Goal: Task Accomplishment & Management: Manage account settings

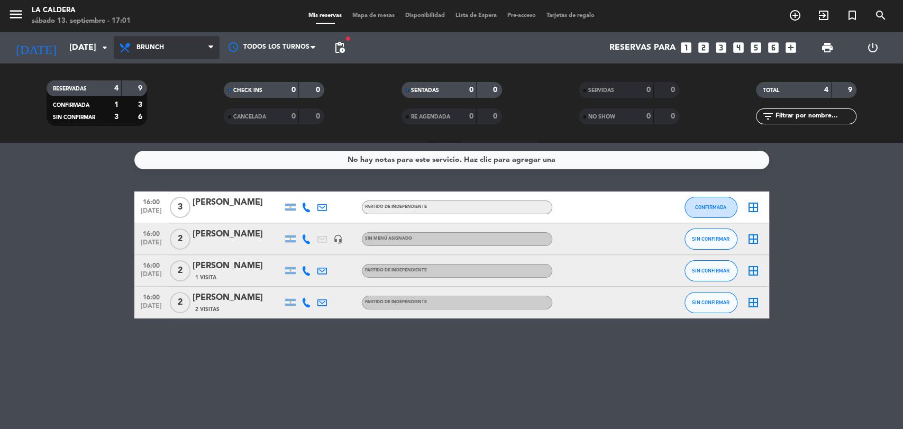
click at [156, 51] on span "Brunch" at bounding box center [151, 47] width 28 height 7
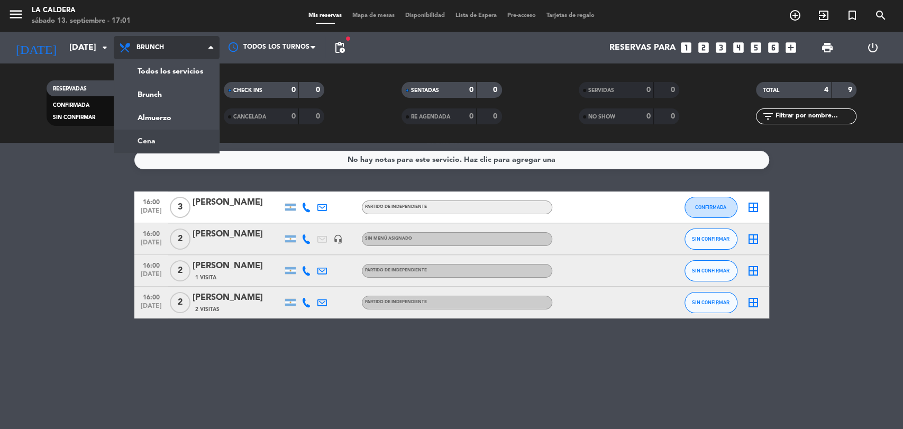
click at [174, 141] on div "menu La Caldera [DATE] 13. septiembre - 17:01 Mis reservas Mapa de mesas Dispon…" at bounding box center [451, 71] width 903 height 143
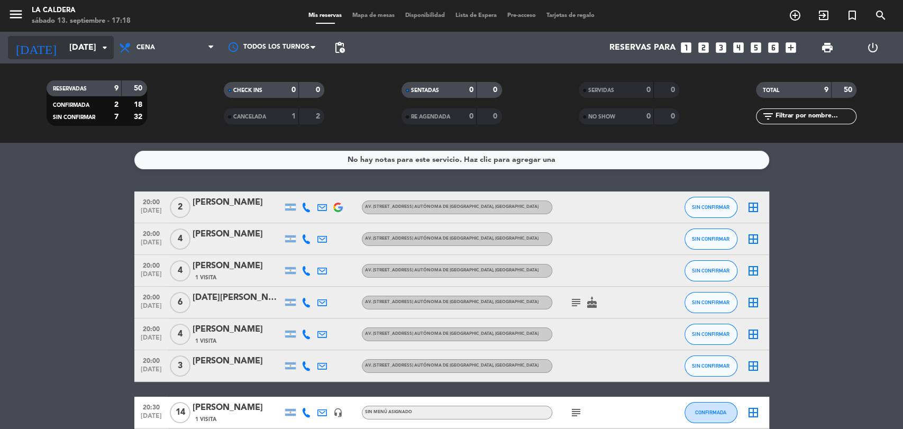
click at [74, 41] on input "[DATE]" at bounding box center [120, 48] width 112 height 21
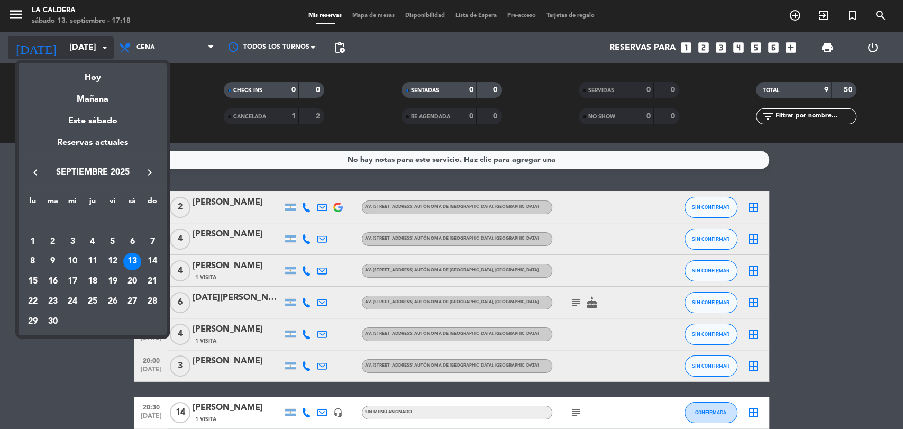
click at [74, 40] on div at bounding box center [451, 214] width 903 height 429
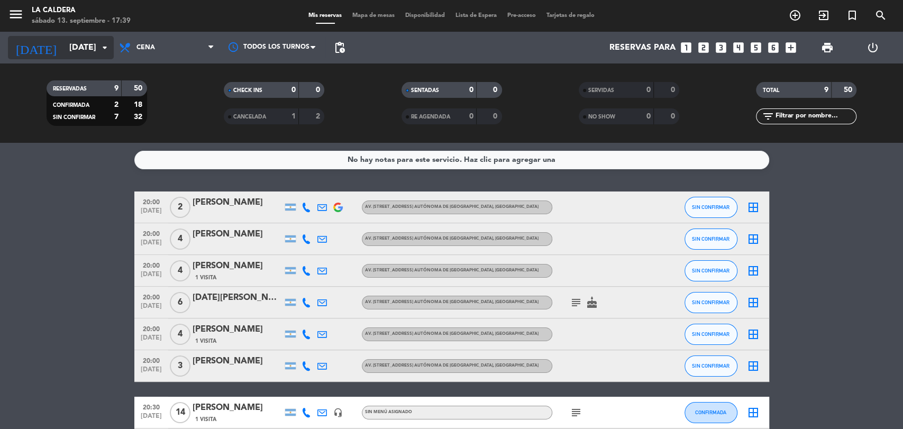
click at [89, 42] on input "[DATE]" at bounding box center [120, 48] width 112 height 21
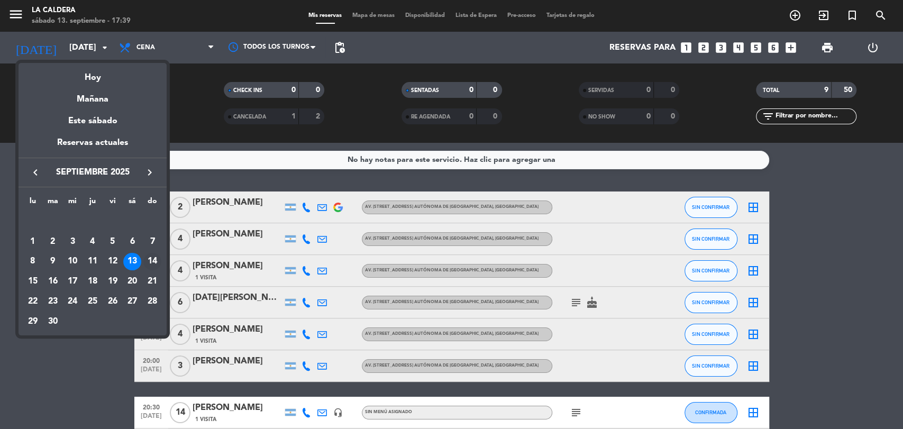
click at [146, 259] on div "14" at bounding box center [152, 262] width 18 height 18
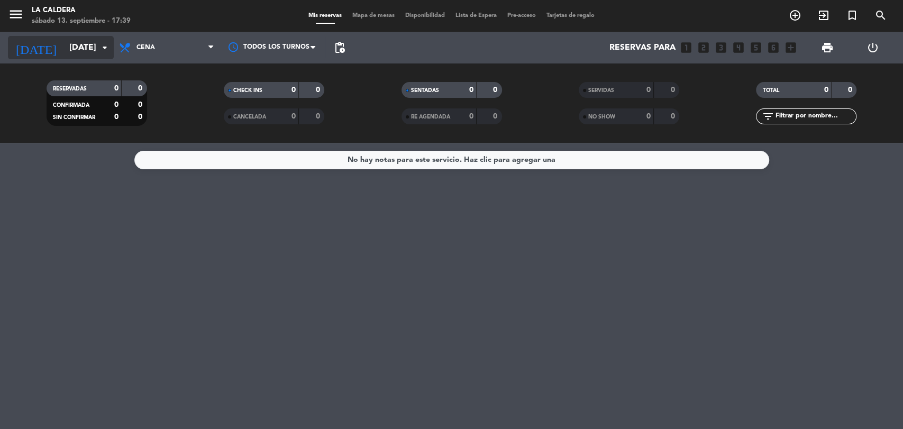
click at [64, 52] on input "[DATE]" at bounding box center [120, 48] width 112 height 21
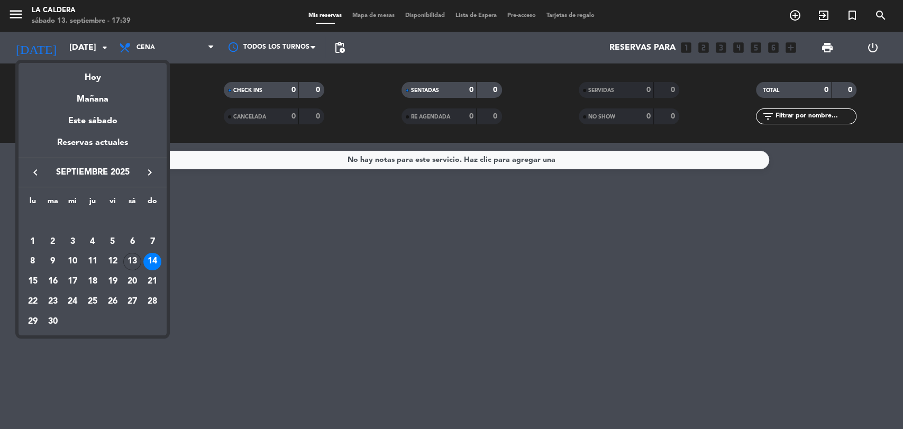
click at [183, 57] on div at bounding box center [451, 214] width 903 height 429
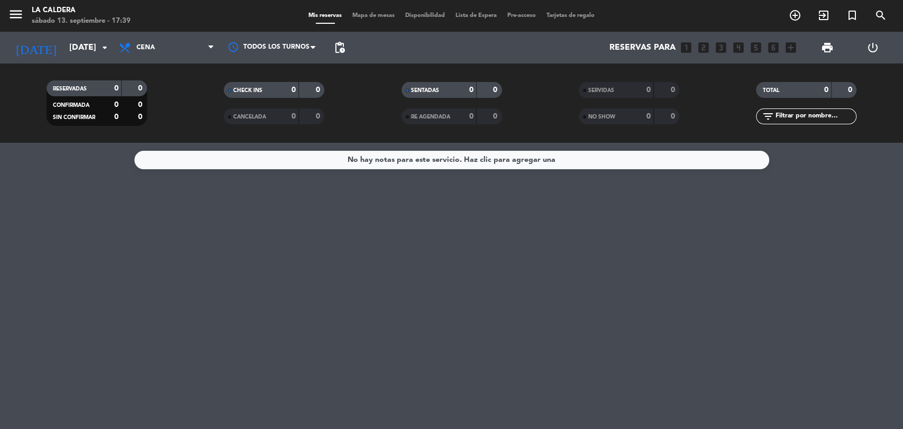
click at [183, 57] on span "Cena" at bounding box center [167, 47] width 106 height 23
click at [182, 110] on div "menu La Caldera [DATE] 13. septiembre - 17:39 Mis reservas Mapa de mesas Dispon…" at bounding box center [451, 71] width 903 height 143
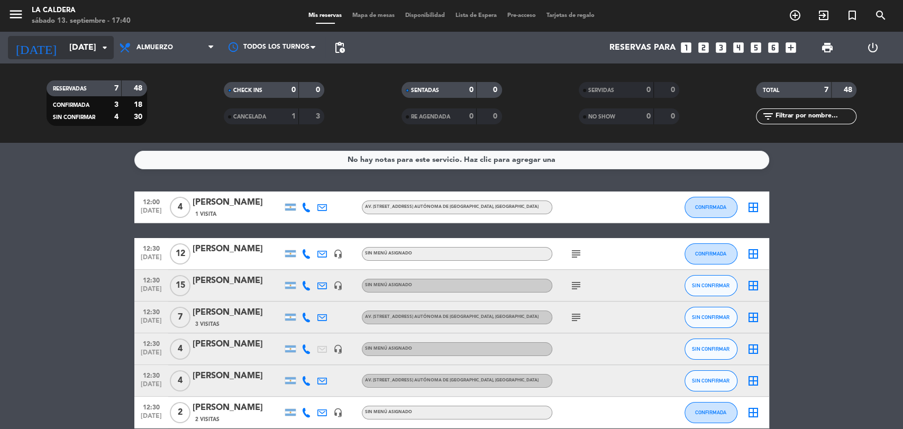
click at [102, 38] on input "[DATE]" at bounding box center [120, 48] width 112 height 21
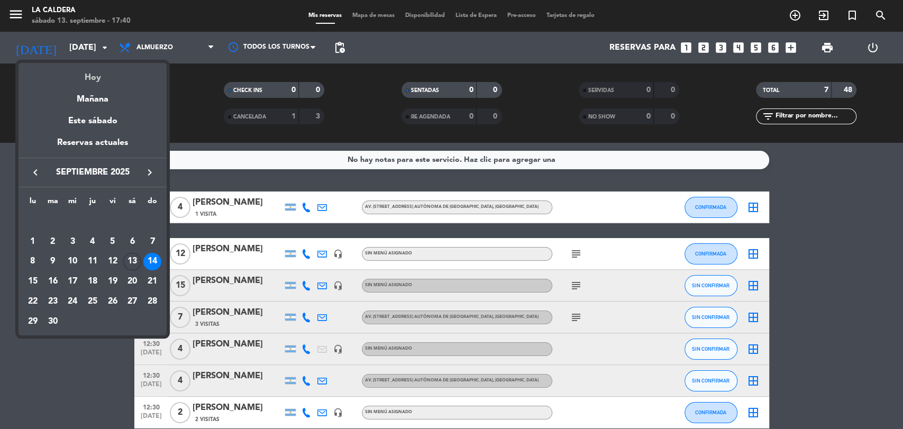
click at [97, 82] on div "Hoy" at bounding box center [93, 74] width 148 height 22
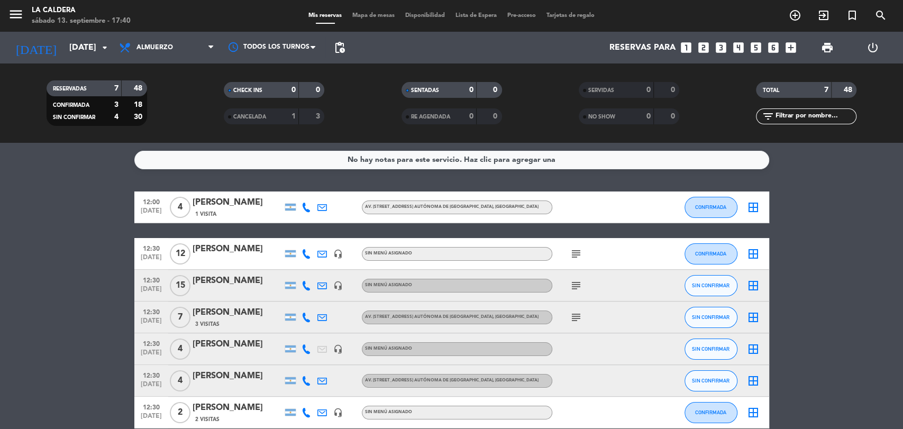
type input "[DATE]"
click at [152, 48] on span "Almuerzo" at bounding box center [155, 47] width 37 height 7
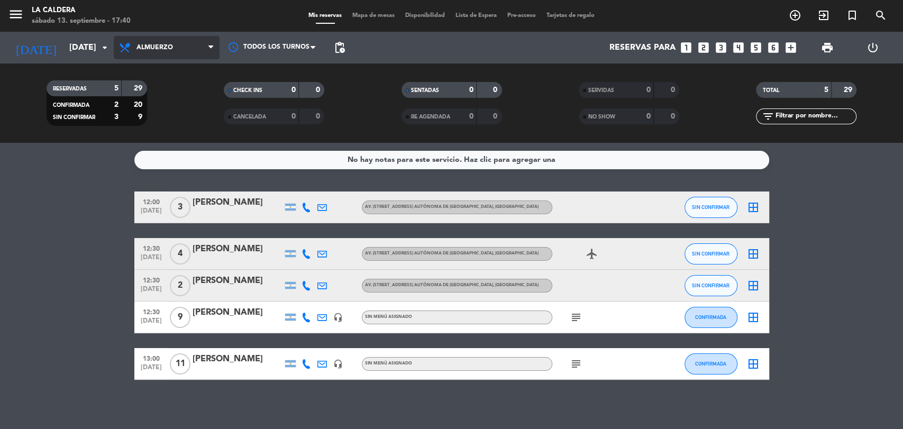
click at [161, 56] on span "Almuerzo" at bounding box center [167, 47] width 106 height 23
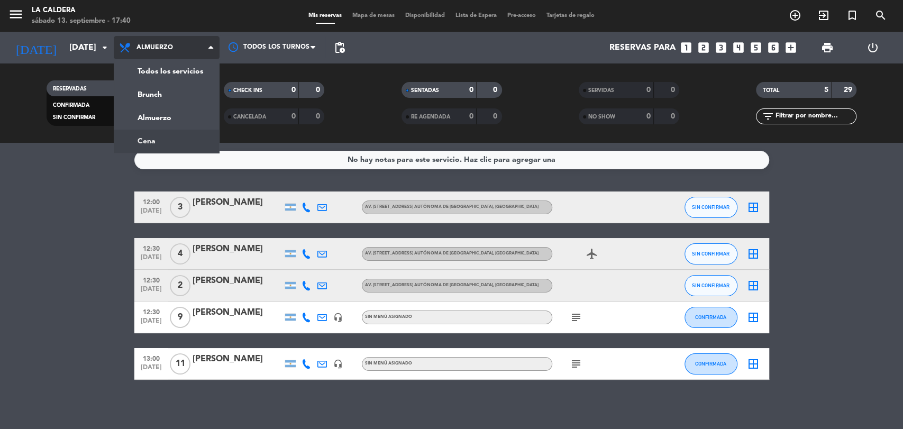
click at [161, 137] on div "menu La Caldera [DATE] 13. septiembre - 17:40 Mis reservas Mapa de mesas Dispon…" at bounding box center [451, 71] width 903 height 143
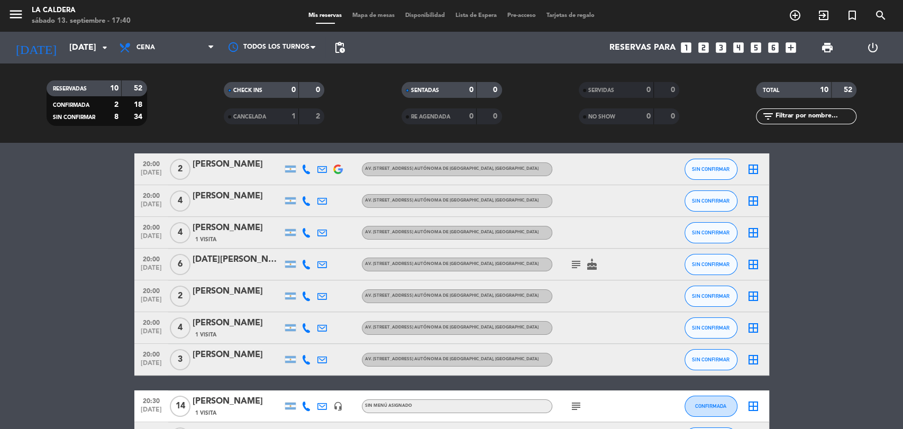
scroll to position [59, 0]
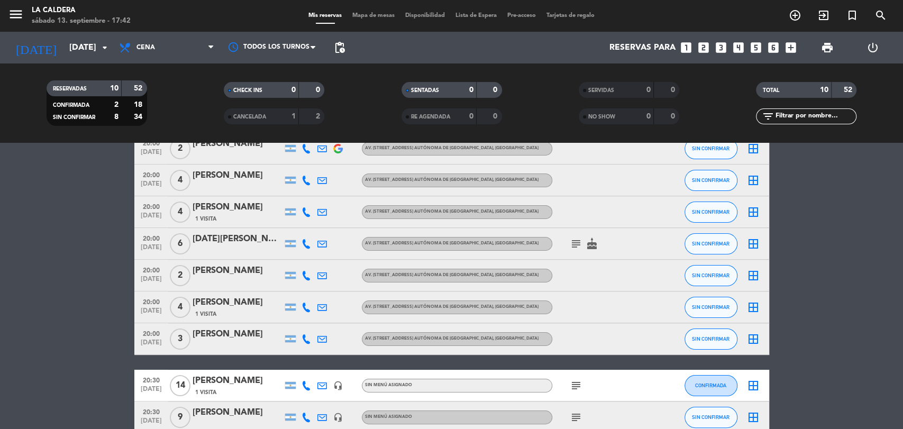
click at [237, 272] on div "[PERSON_NAME]" at bounding box center [238, 271] width 90 height 14
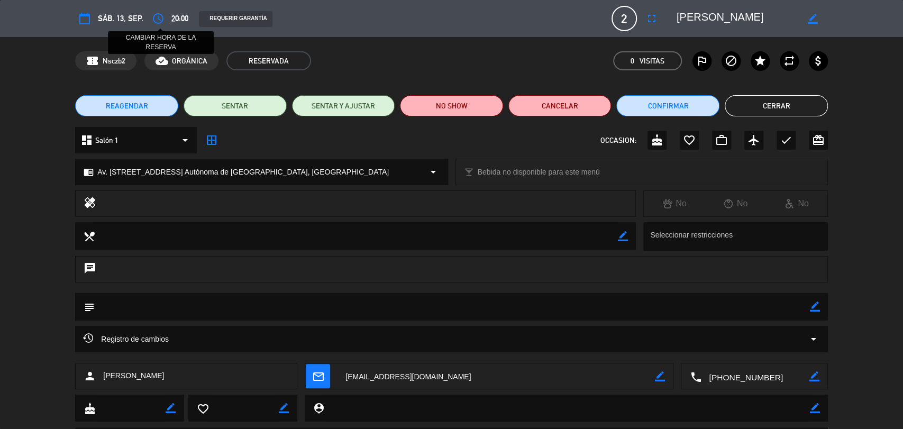
click at [155, 14] on icon "access_time" at bounding box center [158, 18] width 13 height 13
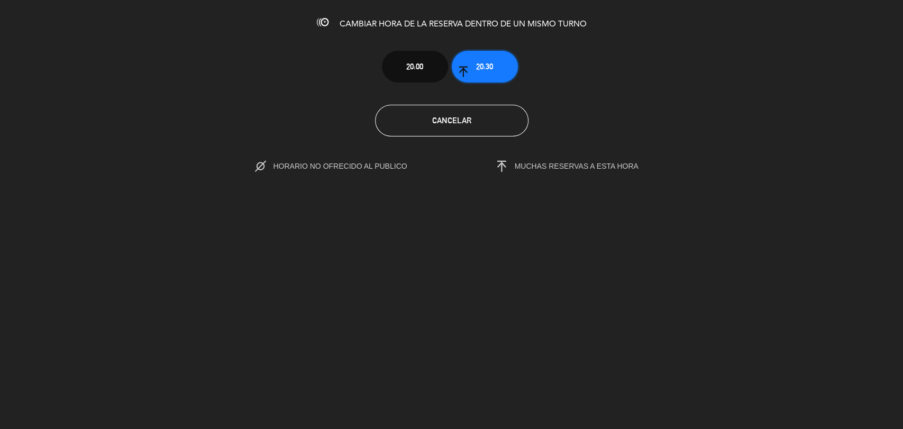
click at [485, 75] on button "20:30" at bounding box center [485, 67] width 66 height 32
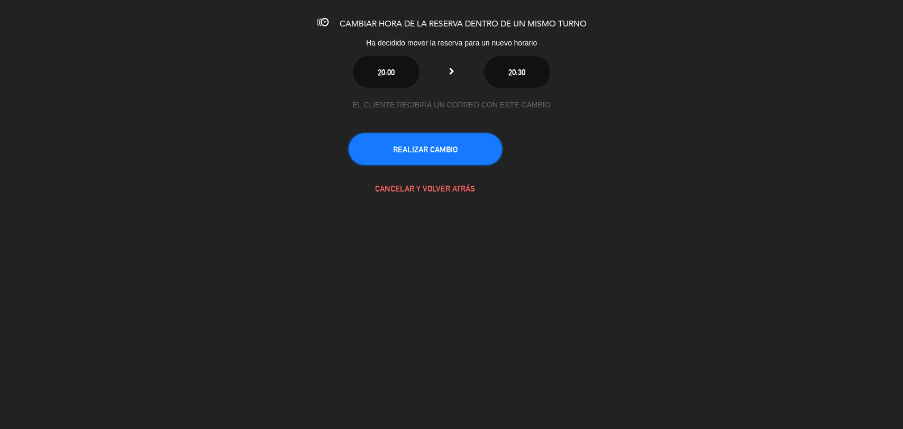
click at [486, 140] on button "REALIZAR CAMBIO" at bounding box center [425, 149] width 153 height 32
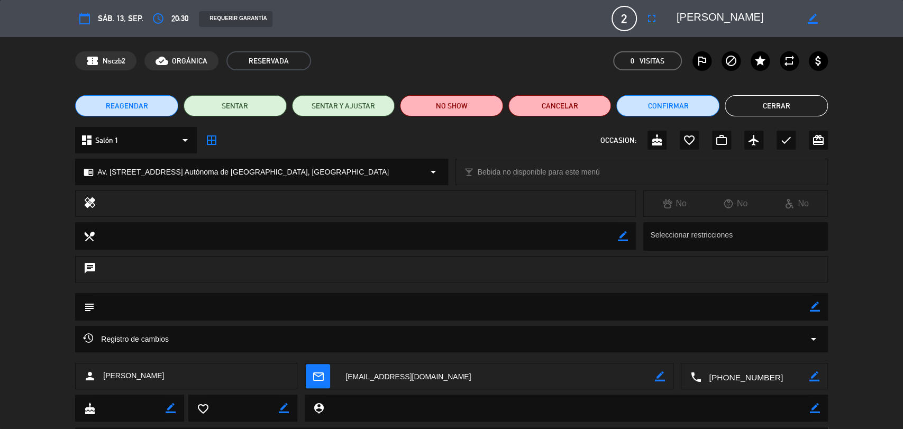
click at [309, 308] on textarea at bounding box center [453, 306] width 716 height 27
click at [817, 307] on icon "border_color" at bounding box center [815, 307] width 10 height 10
click at [718, 310] on textarea at bounding box center [453, 306] width 716 height 27
click at [817, 304] on icon at bounding box center [815, 307] width 10 height 10
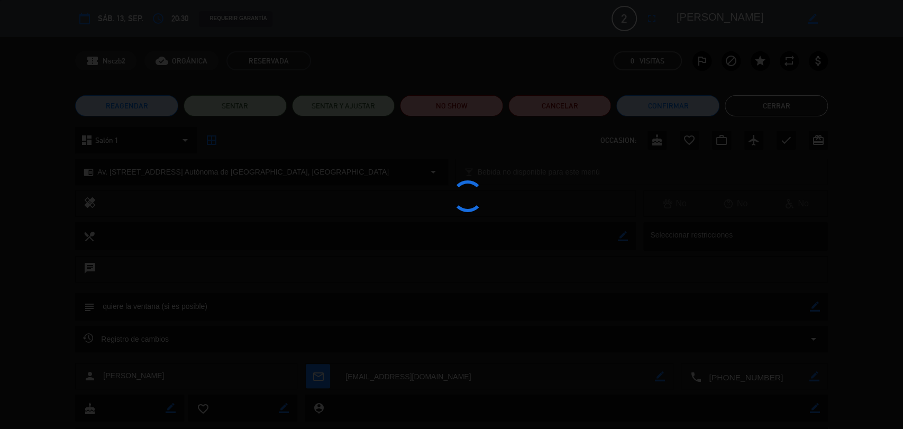
type textarea "quiere la ventana (si es posible)"
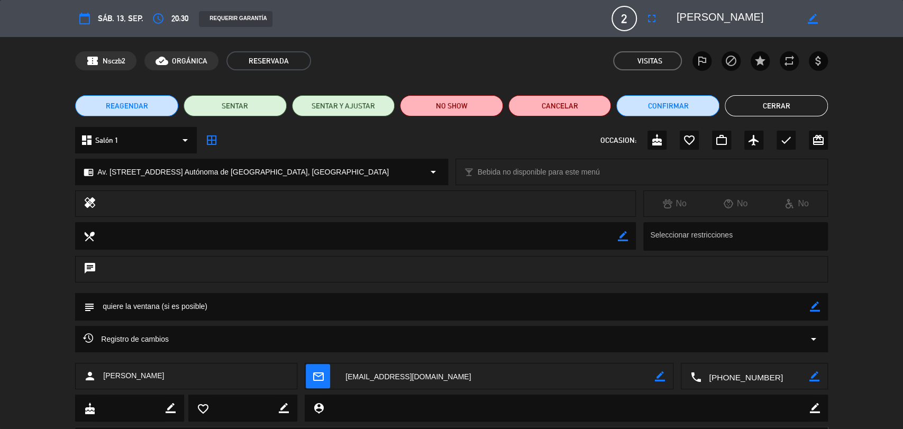
click at [772, 105] on button "Cerrar" at bounding box center [776, 105] width 103 height 21
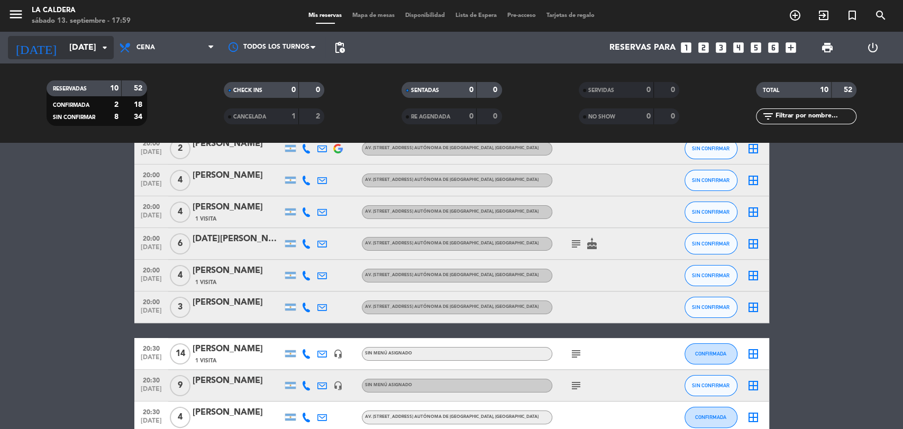
click at [93, 49] on input "[DATE]" at bounding box center [120, 48] width 112 height 21
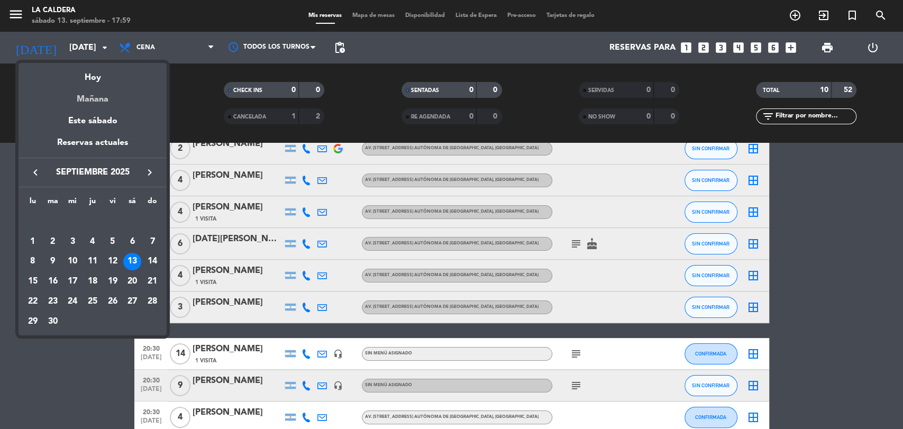
click at [106, 94] on div "Mañana" at bounding box center [93, 96] width 148 height 22
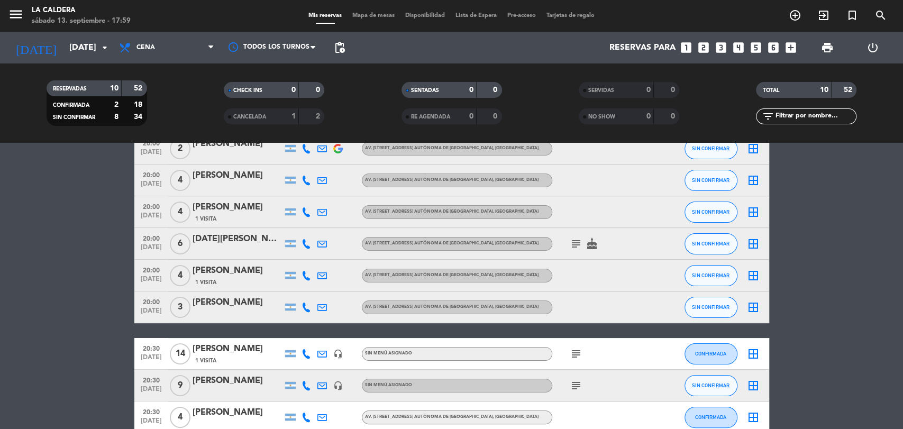
type input "[DATE]"
click at [146, 48] on span "Cena" at bounding box center [146, 47] width 19 height 7
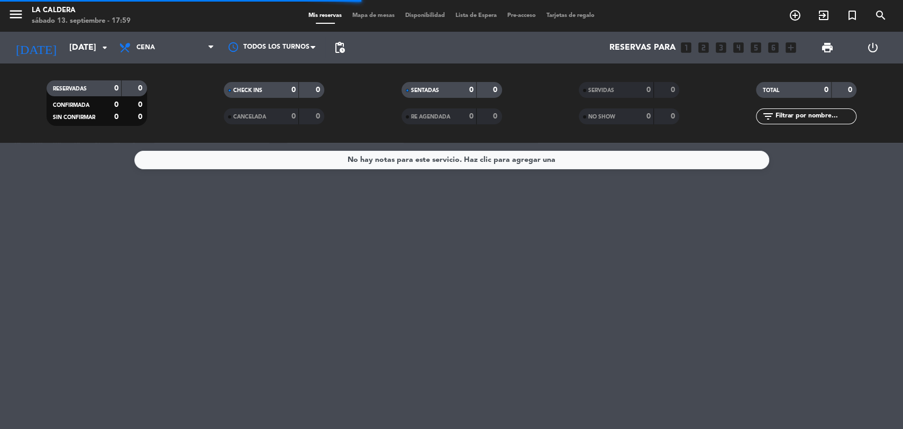
scroll to position [0, 0]
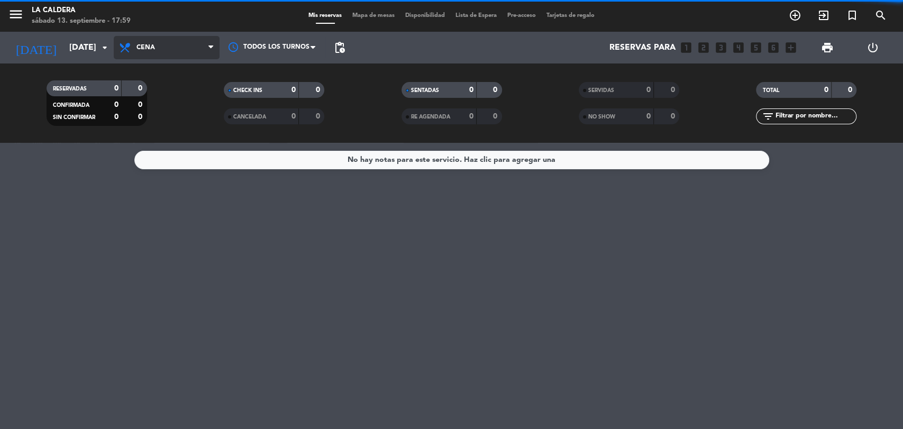
click at [182, 50] on span "Cena" at bounding box center [167, 47] width 106 height 23
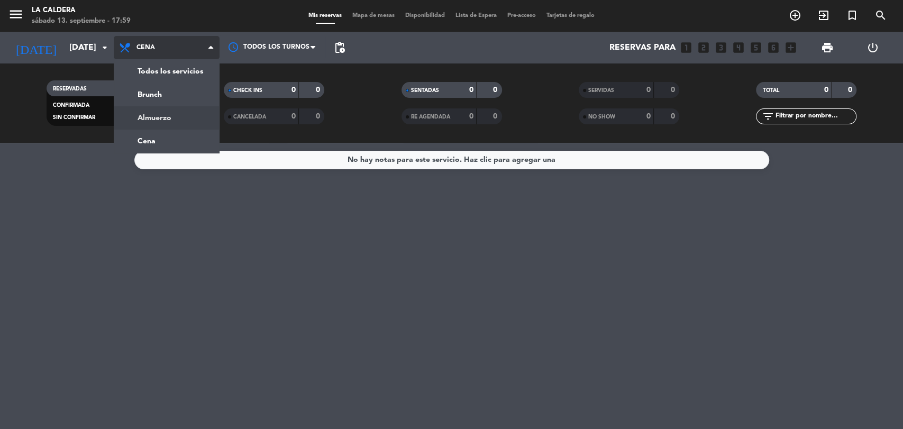
click at [175, 115] on div "menu La Caldera [DATE] 13. septiembre - 17:59 Mis reservas Mapa de mesas Dispon…" at bounding box center [451, 71] width 903 height 143
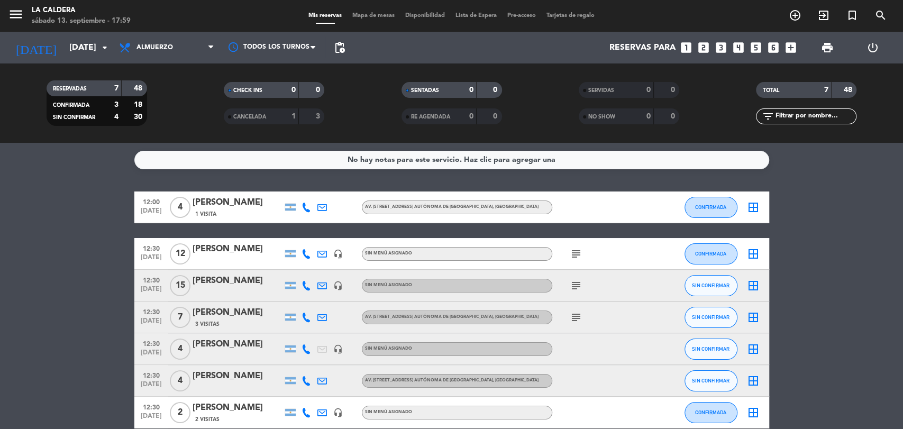
click at [789, 48] on icon "add_box" at bounding box center [791, 48] width 14 height 14
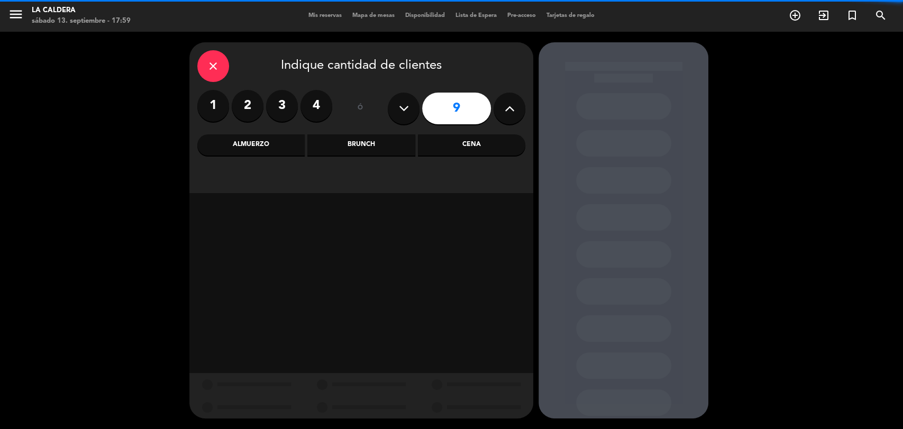
click at [395, 110] on button at bounding box center [404, 109] width 32 height 32
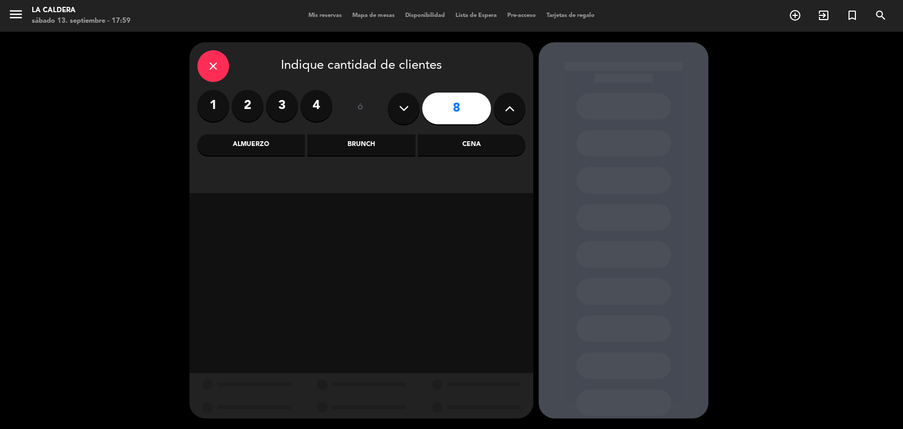
click at [396, 109] on button at bounding box center [404, 109] width 32 height 32
type input "7"
click at [265, 149] on div "Almuerzo" at bounding box center [250, 144] width 107 height 21
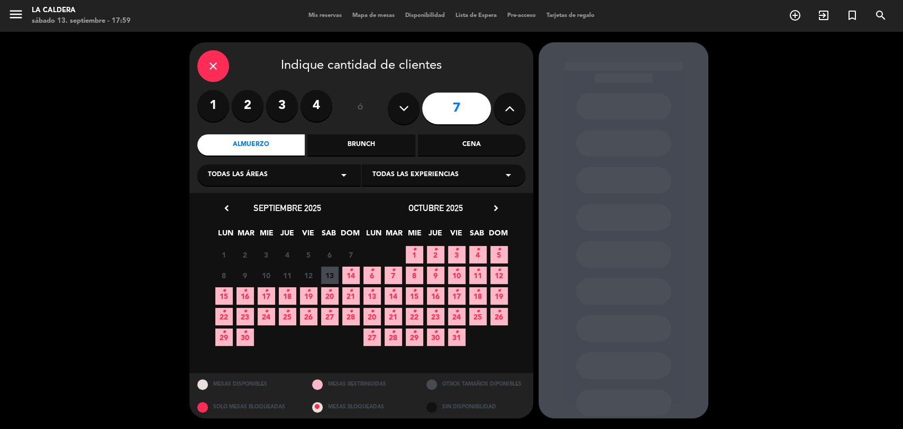
click at [349, 270] on icon "•" at bounding box center [351, 270] width 4 height 17
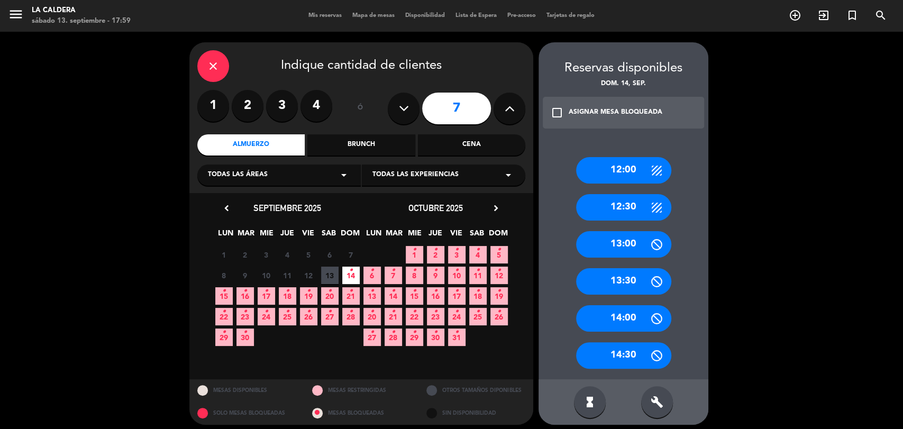
click at [614, 200] on div "12:30" at bounding box center [623, 207] width 95 height 26
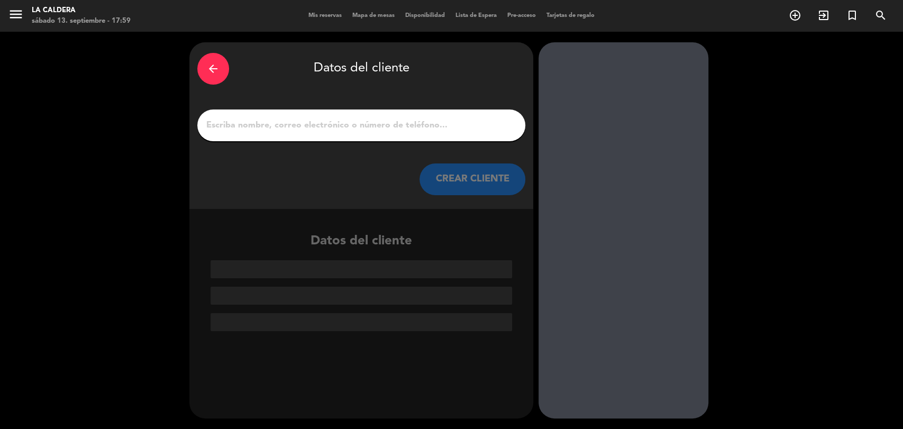
click at [486, 125] on input "1" at bounding box center [361, 125] width 312 height 15
paste input "[PERSON_NAME] [PERSON_NAME]"
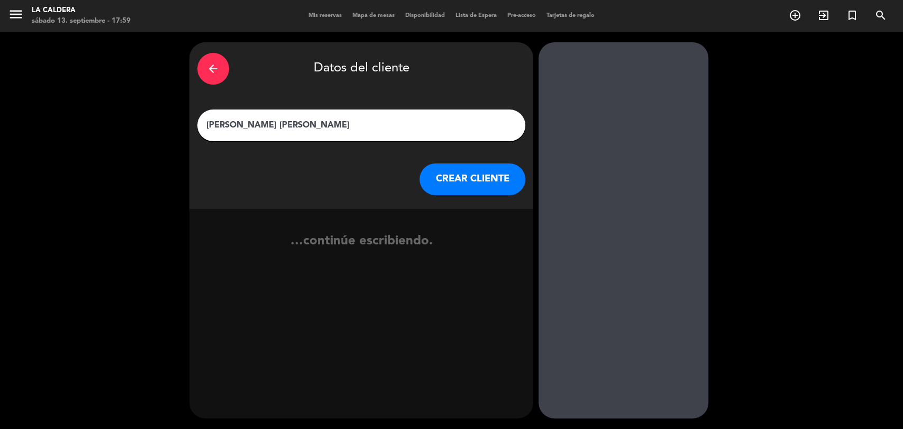
type input "[PERSON_NAME] [PERSON_NAME]"
click at [486, 166] on button "CREAR CLIENTE" at bounding box center [473, 180] width 106 height 32
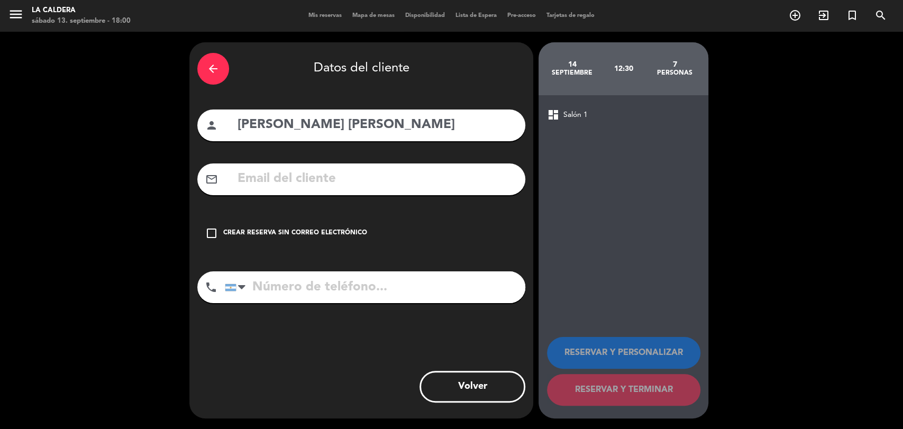
click at [395, 166] on div "mail_outline" at bounding box center [361, 180] width 328 height 32
click at [395, 178] on input "text" at bounding box center [377, 179] width 281 height 22
paste input "[EMAIL_ADDRESS][DOMAIN_NAME]"
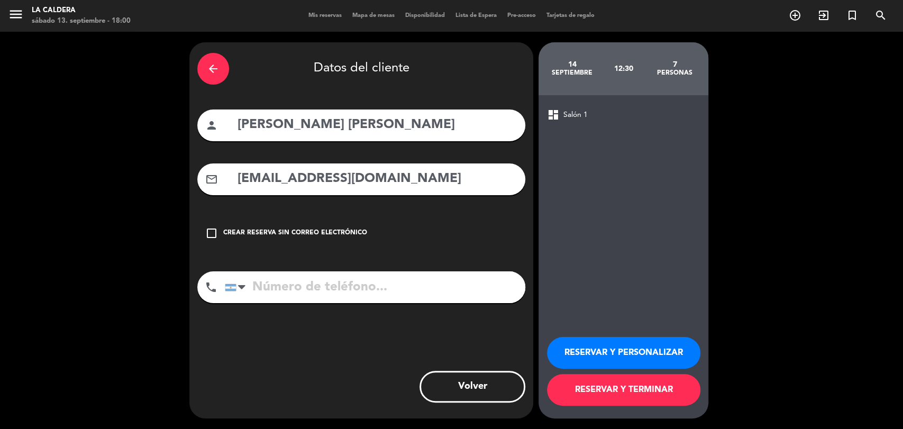
type input "[EMAIL_ADDRESS][DOMAIN_NAME]"
click at [287, 270] on div "arrow_back Datos del cliente person [PERSON_NAME] [PERSON_NAME] mail_outline [E…" at bounding box center [361, 230] width 344 height 376
click at [292, 276] on input "tel" at bounding box center [375, 288] width 301 height 32
paste input "1150238296"
type input "1150238296"
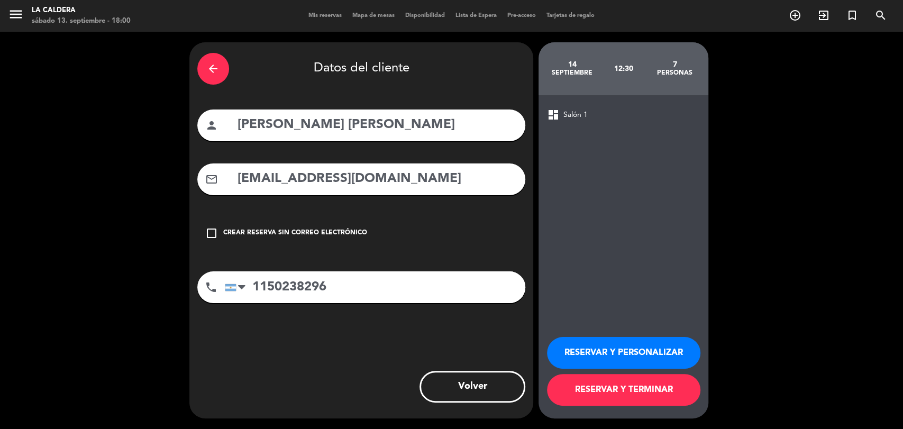
click at [638, 368] on button "RESERVAR Y PERSONALIZAR" at bounding box center [623, 353] width 153 height 32
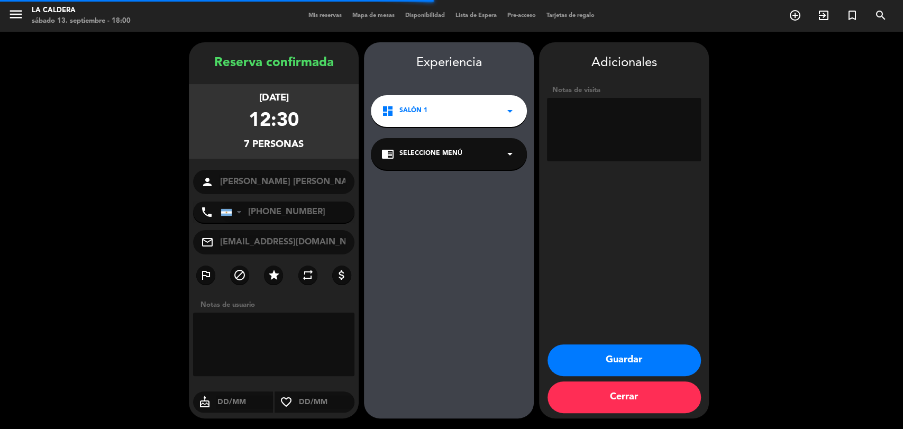
click at [660, 361] on button "Guardar" at bounding box center [624, 361] width 153 height 32
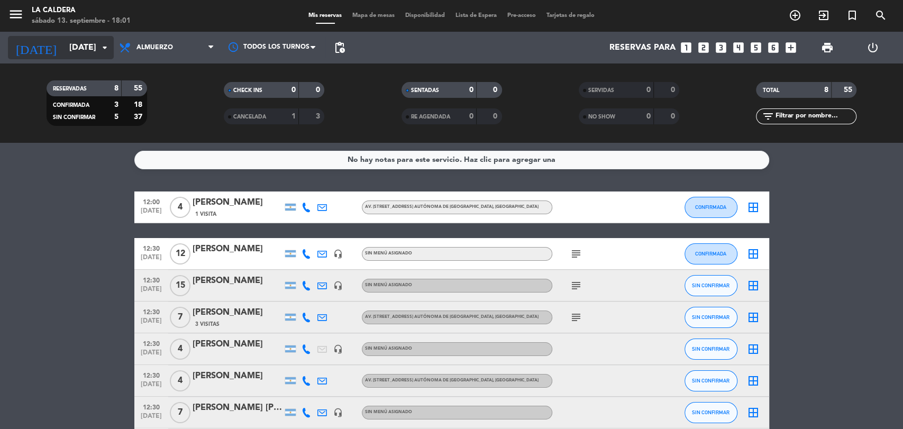
click at [104, 52] on icon "arrow_drop_down" at bounding box center [104, 47] width 13 height 13
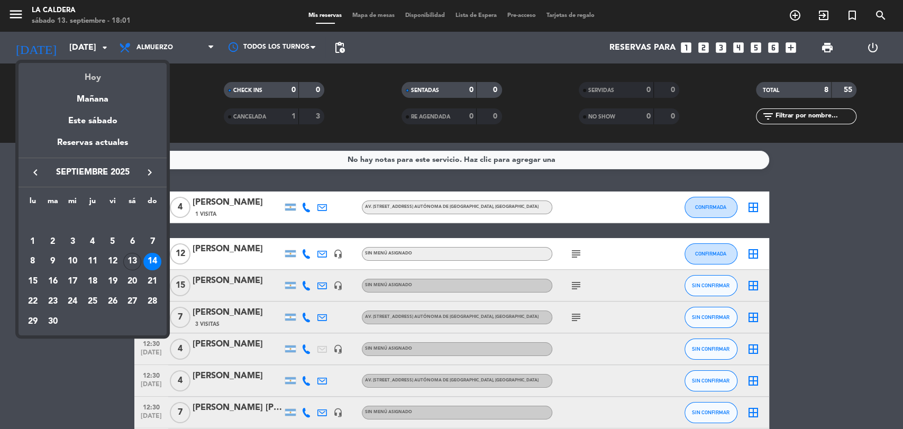
click at [95, 77] on div "Hoy" at bounding box center [93, 74] width 148 height 22
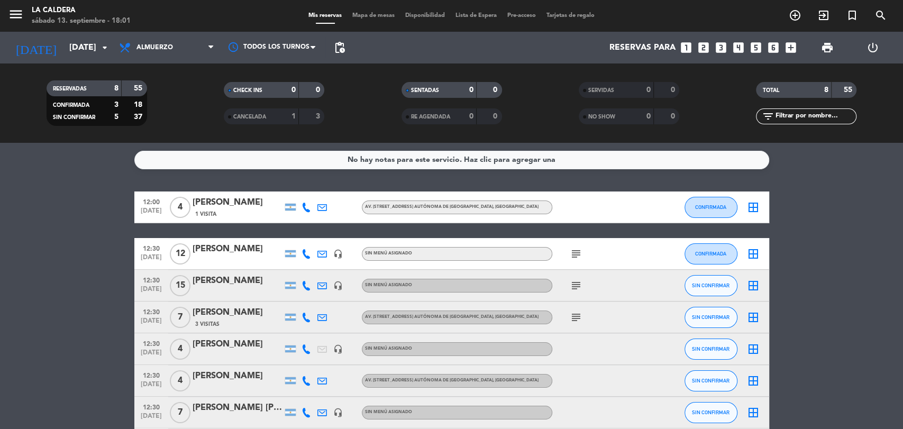
type input "[DATE]"
click at [143, 56] on span "Almuerzo" at bounding box center [167, 47] width 106 height 23
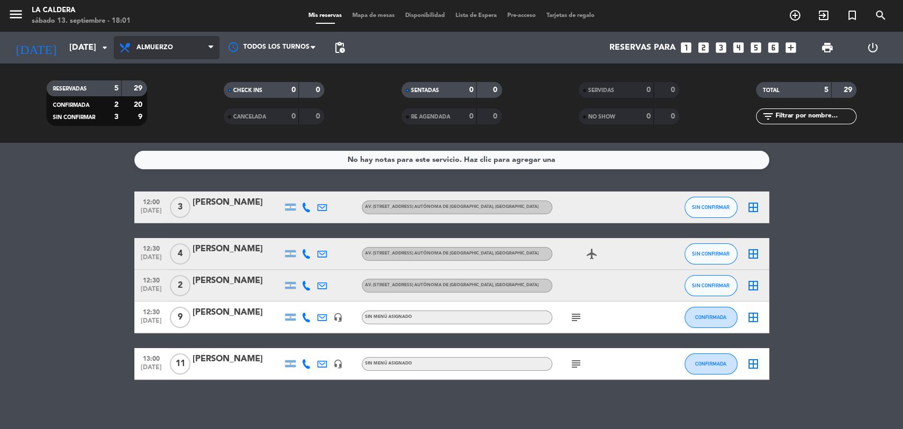
click at [142, 45] on span "Almuerzo" at bounding box center [155, 47] width 37 height 7
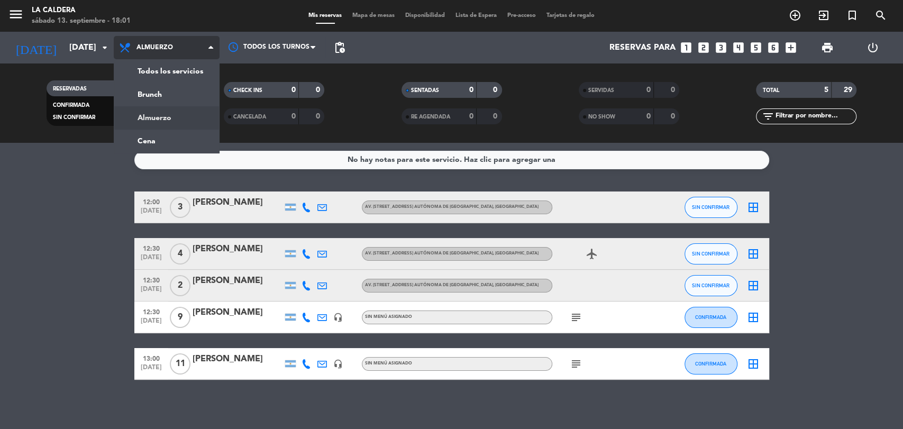
click at [136, 142] on ng-component "menu La Caldera [DATE] 13. septiembre - 18:01 Mis reservas Mapa de mesas Dispon…" at bounding box center [451, 214] width 903 height 429
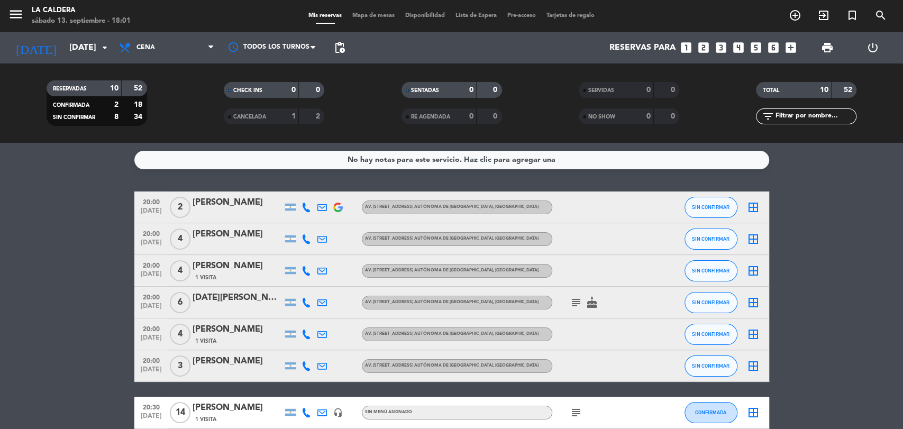
click at [770, 47] on icon "looks_6" at bounding box center [774, 48] width 14 height 14
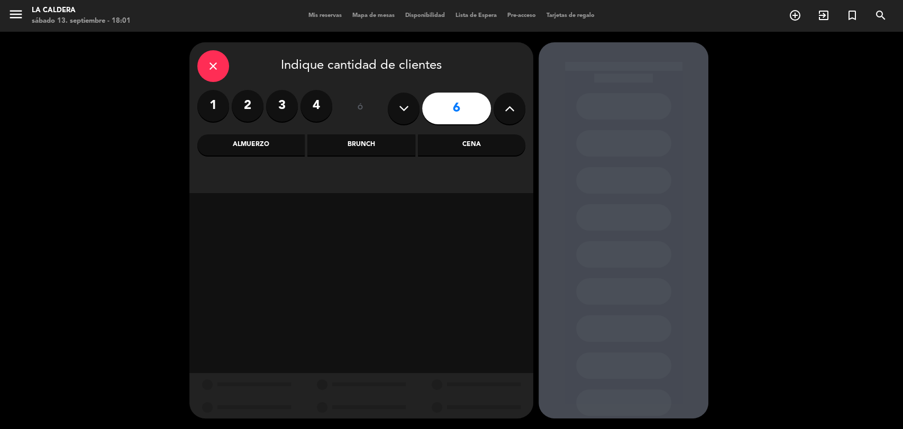
click at [406, 109] on icon at bounding box center [404, 109] width 10 height 16
type input "5"
click at [423, 146] on div "Cena" at bounding box center [471, 144] width 107 height 21
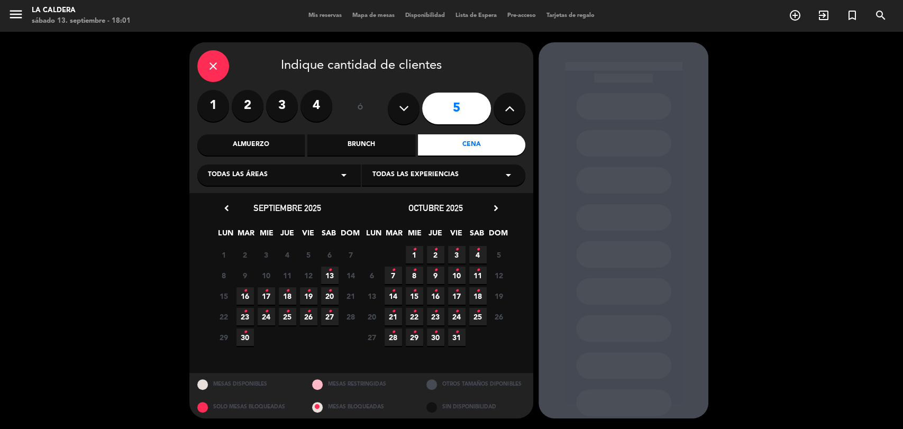
click at [333, 279] on span "13 •" at bounding box center [329, 275] width 17 height 17
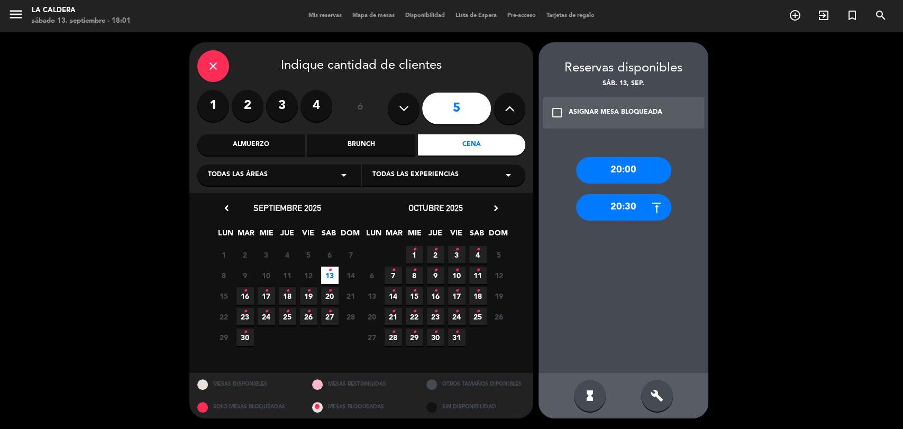
click at [635, 208] on div "20:30" at bounding box center [623, 207] width 95 height 26
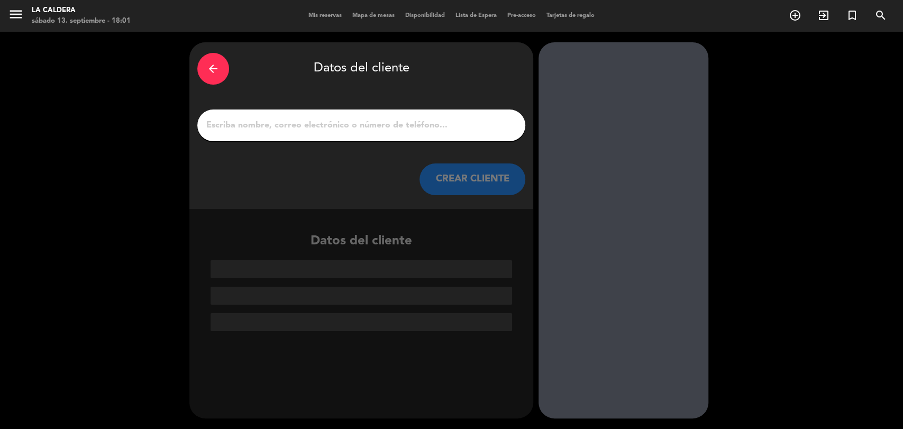
click at [394, 114] on div at bounding box center [361, 126] width 328 height 32
click at [381, 123] on input "1" at bounding box center [361, 125] width 312 height 15
paste input "[PERSON_NAME]"
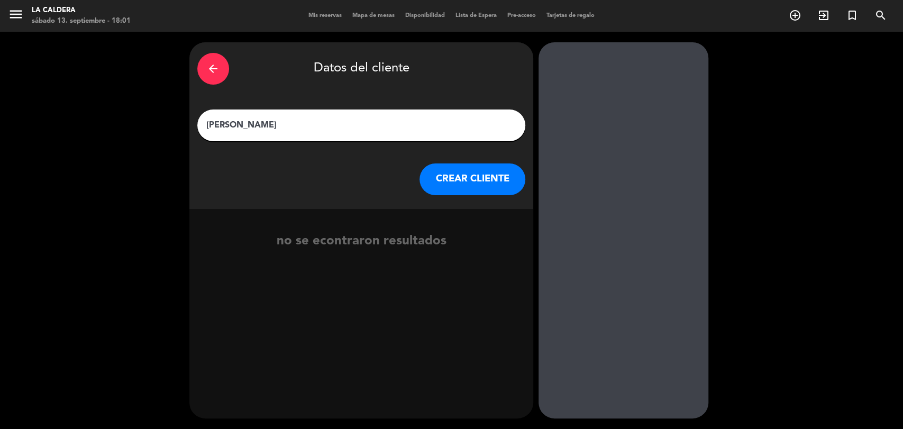
type input "[PERSON_NAME]"
click at [450, 169] on button "CREAR CLIENTE" at bounding box center [473, 180] width 106 height 32
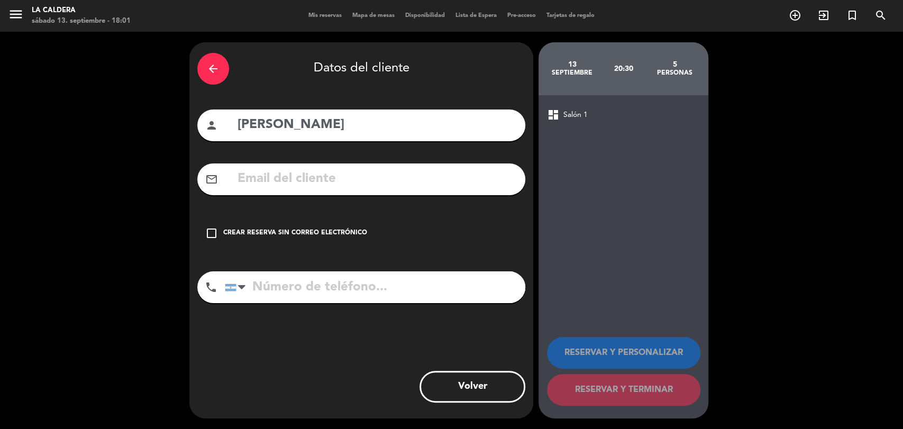
click at [392, 191] on div "mail_outline" at bounding box center [361, 180] width 328 height 32
click at [387, 167] on div "mail_outline" at bounding box center [361, 180] width 328 height 32
click at [382, 183] on input "text" at bounding box center [377, 179] width 281 height 22
paste input "[EMAIL_ADDRESS][DOMAIN_NAME]"
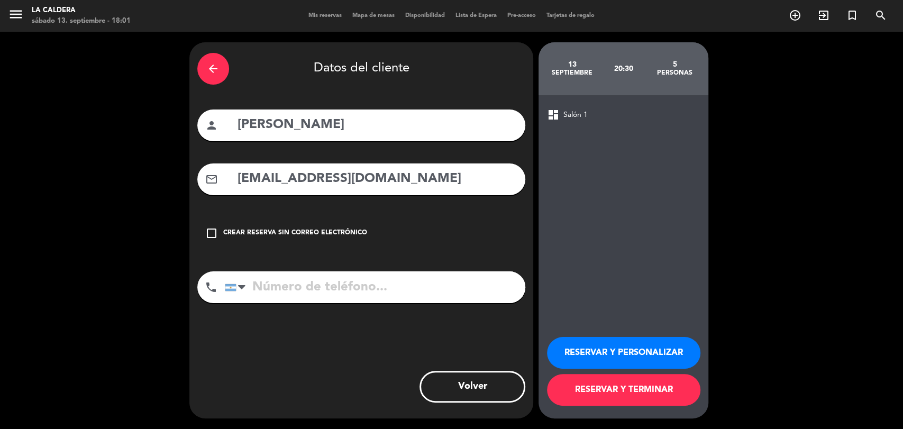
type input "[EMAIL_ADDRESS][DOMAIN_NAME]"
click at [299, 287] on input "tel" at bounding box center [375, 288] width 301 height 32
paste input "1160588055"
type input "1160588055"
click at [665, 348] on button "RESERVAR Y PERSONALIZAR" at bounding box center [623, 353] width 153 height 32
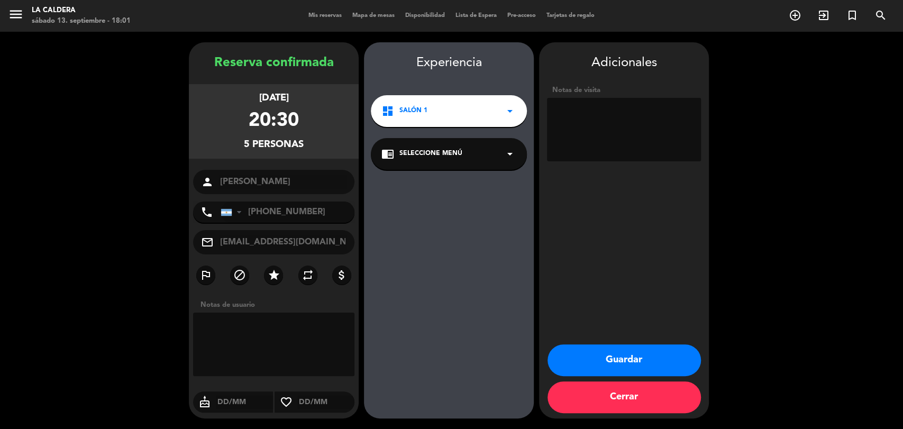
click at [596, 355] on button "Guardar" at bounding box center [624, 361] width 153 height 32
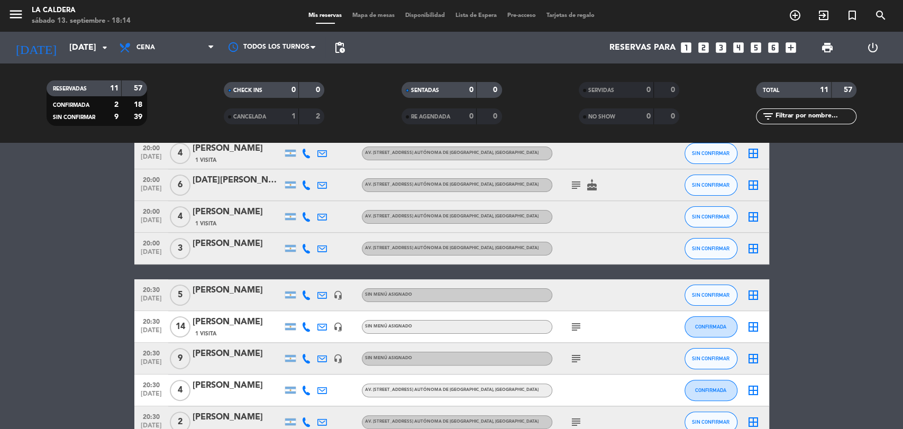
scroll to position [179, 0]
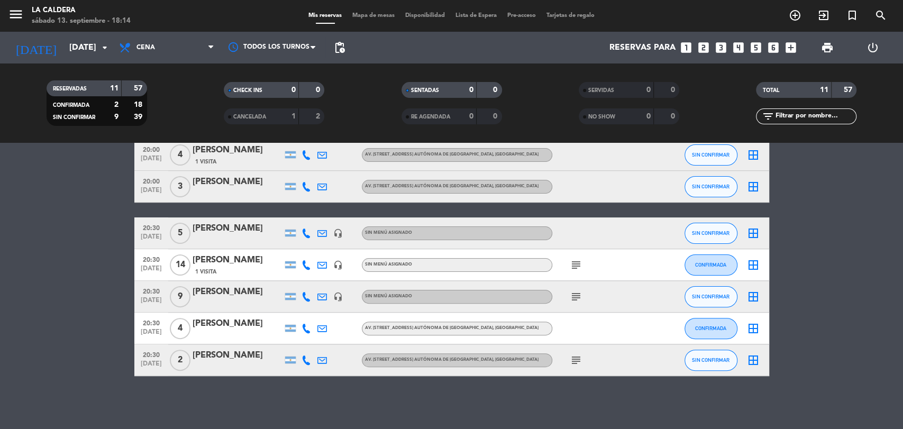
click at [580, 265] on icon "subject" at bounding box center [576, 265] width 13 height 13
click at [260, 264] on div "[PERSON_NAME]" at bounding box center [238, 261] width 90 height 14
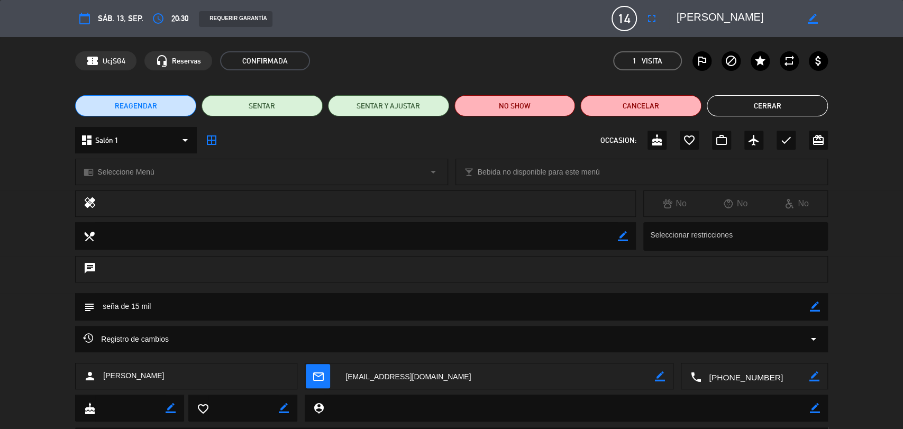
click at [816, 304] on icon "border_color" at bounding box center [815, 307] width 10 height 10
click at [281, 312] on textarea at bounding box center [453, 306] width 716 height 27
type textarea "seña de 15 mil, uno o dos personas son celiacas"
click at [814, 304] on icon at bounding box center [815, 307] width 10 height 10
click at [780, 109] on button "Cerrar" at bounding box center [767, 105] width 121 height 21
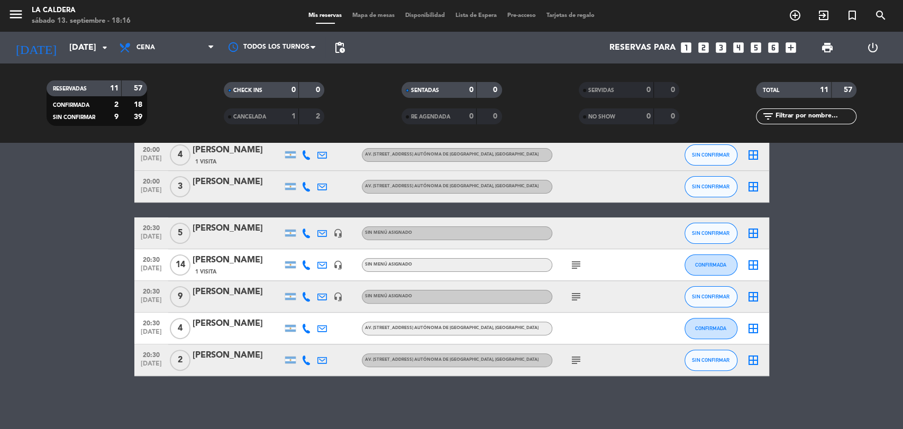
click at [576, 305] on div "subject" at bounding box center [600, 296] width 95 height 31
click at [576, 292] on icon "subject" at bounding box center [576, 297] width 13 height 13
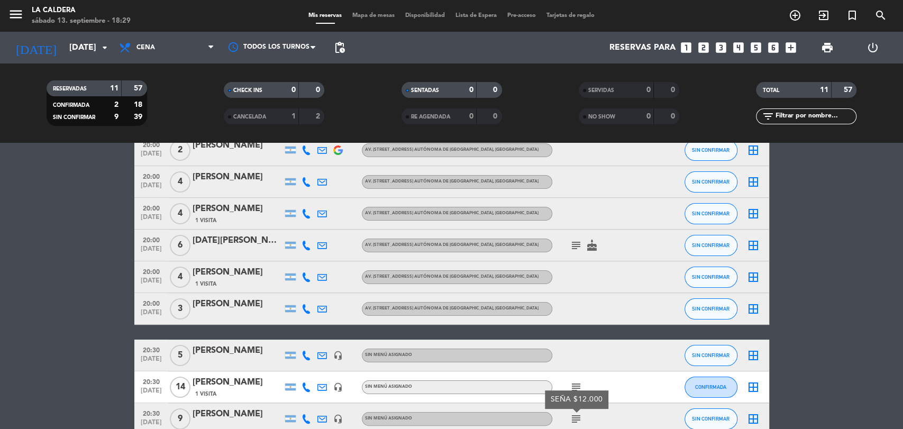
scroll to position [0, 0]
